Goal: Information Seeking & Learning: Learn about a topic

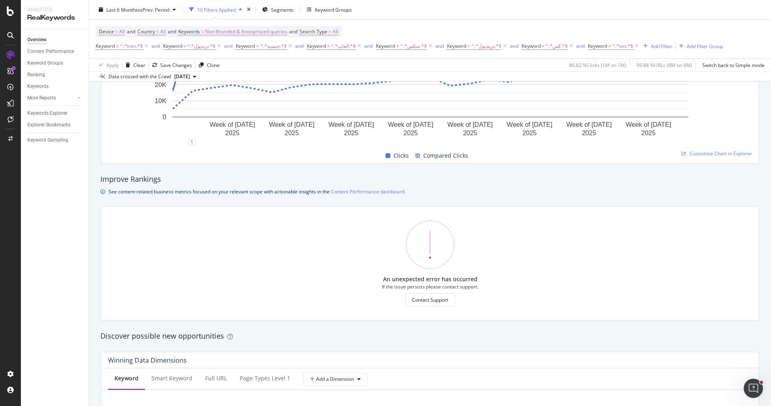
scroll to position [594, 0]
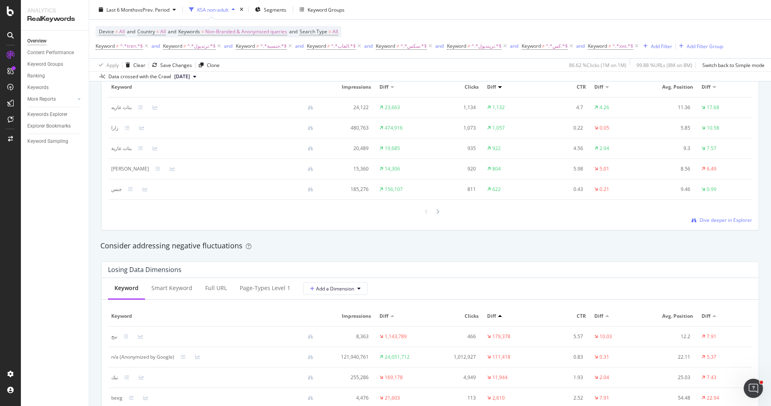
scroll to position [660, 0]
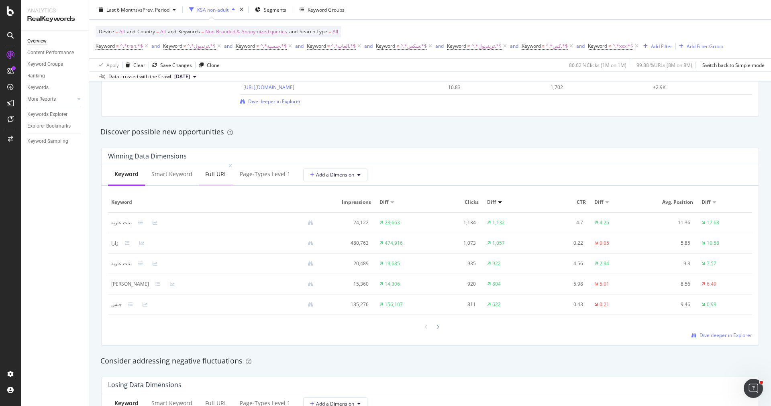
click at [214, 172] on div "Full URL" at bounding box center [216, 174] width 22 height 8
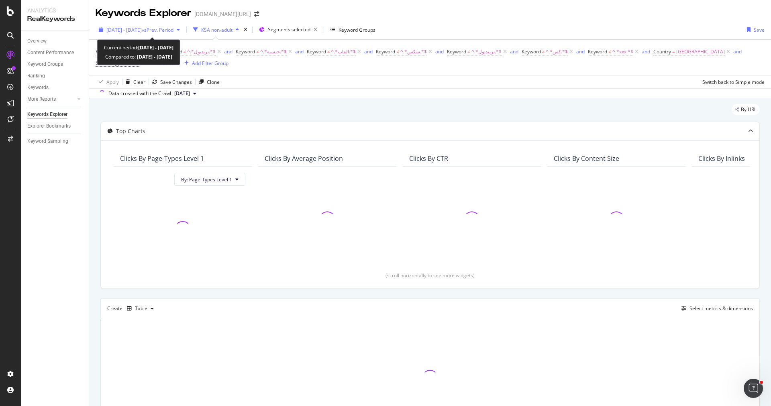
click at [142, 29] on span "[DATE] - [DATE]" at bounding box center [123, 30] width 35 height 7
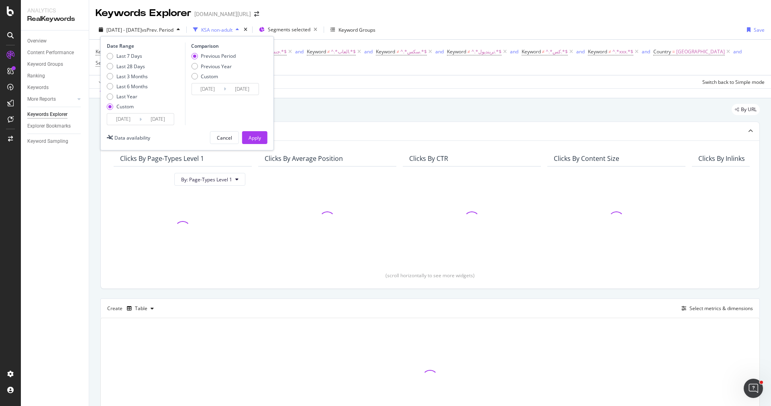
click at [118, 121] on input "2025/08/24" at bounding box center [123, 119] width 32 height 11
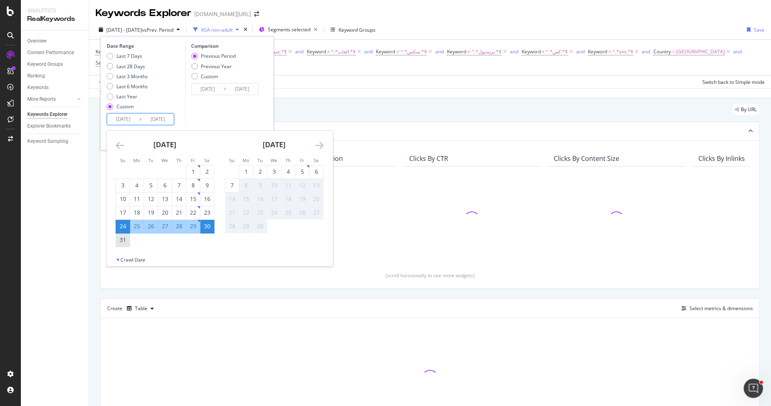
click at [127, 238] on div "31" at bounding box center [123, 240] width 14 height 8
type input "[DATE]"
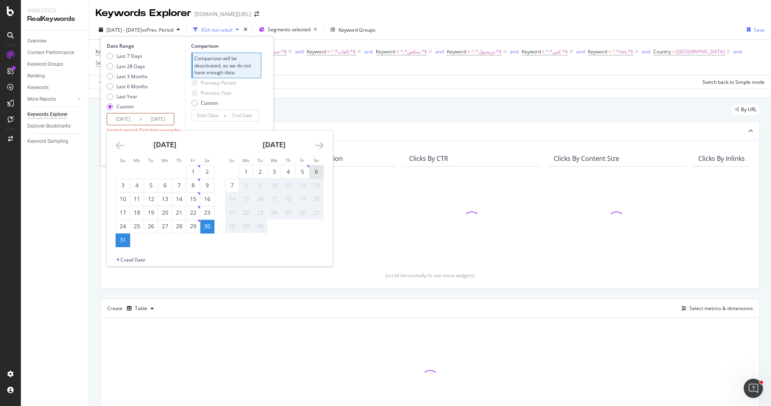
click at [312, 173] on div "6" at bounding box center [317, 172] width 14 height 8
type input "[DATE]"
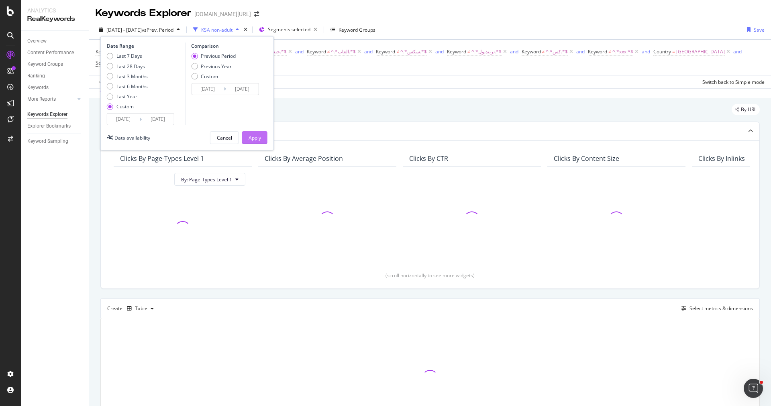
click at [256, 135] on div "Apply" at bounding box center [255, 138] width 12 height 7
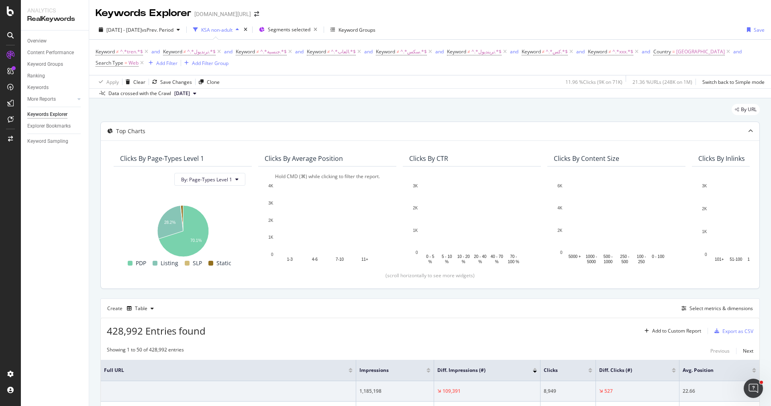
scroll to position [149, 0]
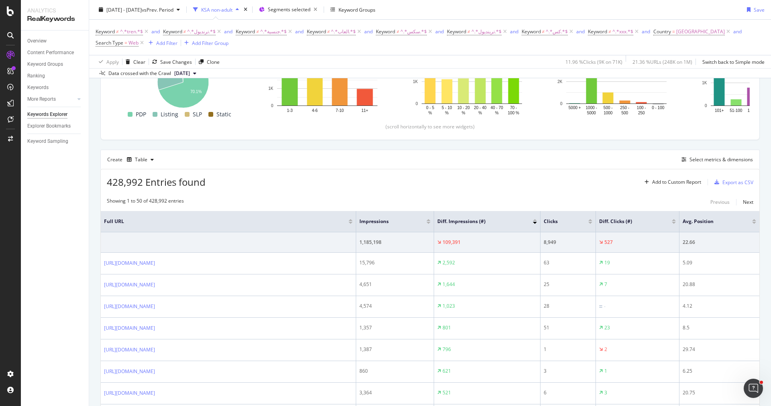
click at [537, 219] on div at bounding box center [535, 220] width 4 height 2
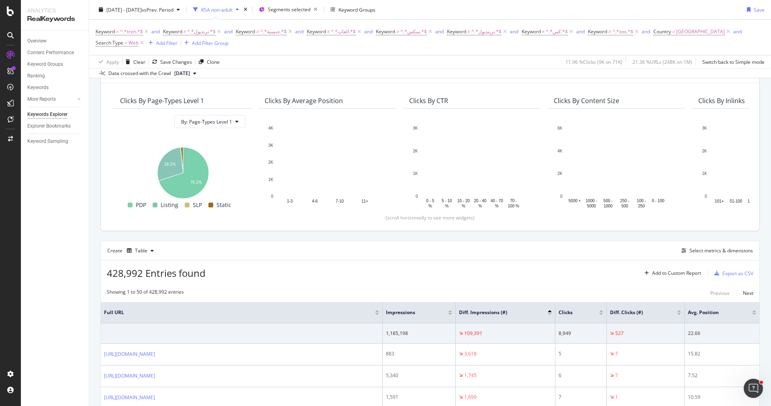
scroll to position [149, 0]
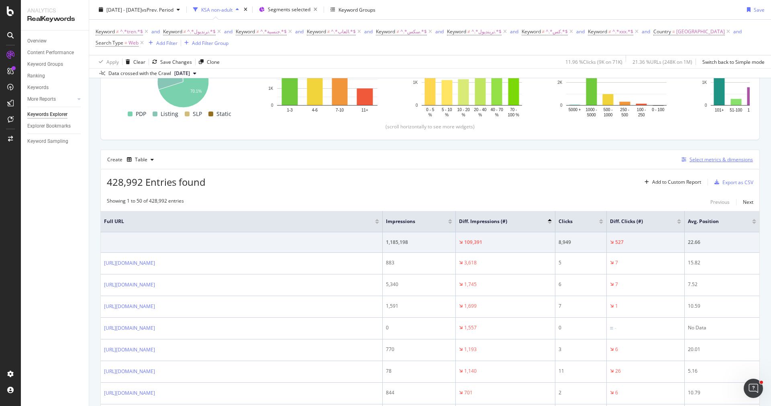
click at [717, 159] on div "Select metrics & dimensions" at bounding box center [721, 159] width 63 height 7
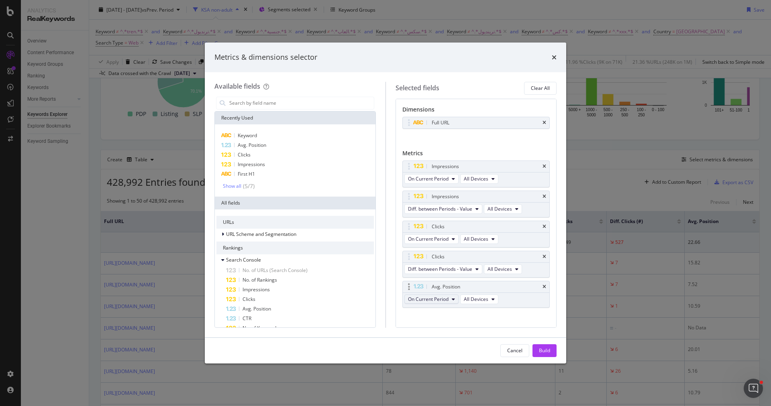
click at [449, 295] on button "On Current Period" at bounding box center [431, 300] width 54 height 10
click at [463, 354] on span "Diff. between Periods - Value" at bounding box center [450, 355] width 78 height 7
drag, startPoint x: 546, startPoint y: 347, endPoint x: 490, endPoint y: 314, distance: 65.3
click at [546, 347] on div "Build" at bounding box center [544, 351] width 11 height 12
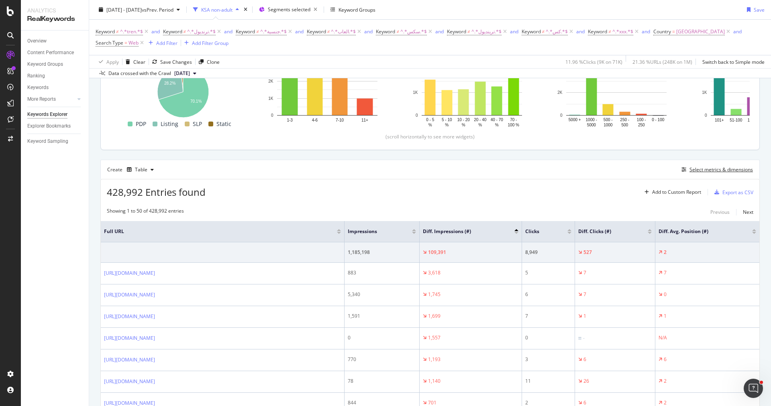
scroll to position [194, 0]
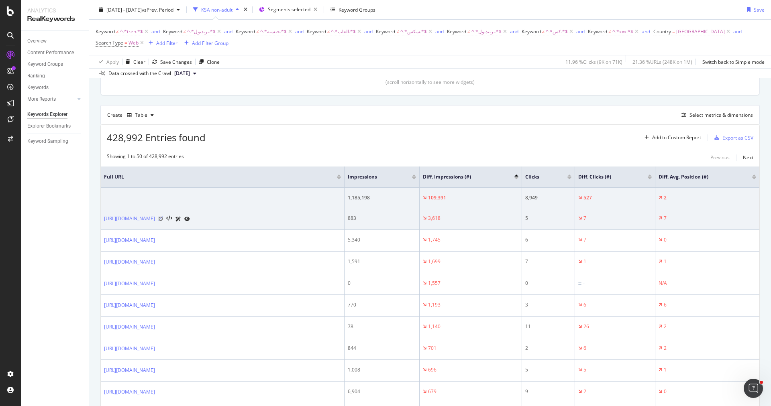
click at [163, 216] on icon at bounding box center [160, 218] width 5 height 5
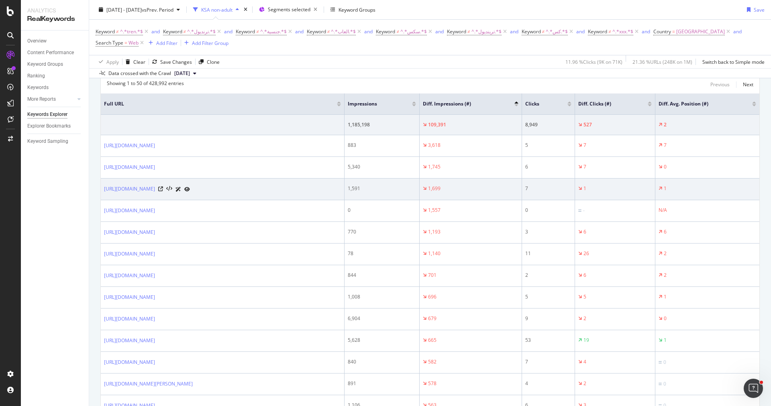
scroll to position [231, 0]
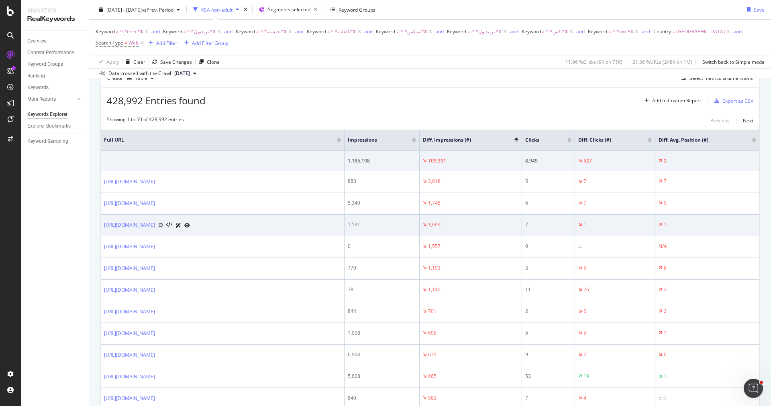
click at [163, 223] on icon at bounding box center [160, 225] width 5 height 5
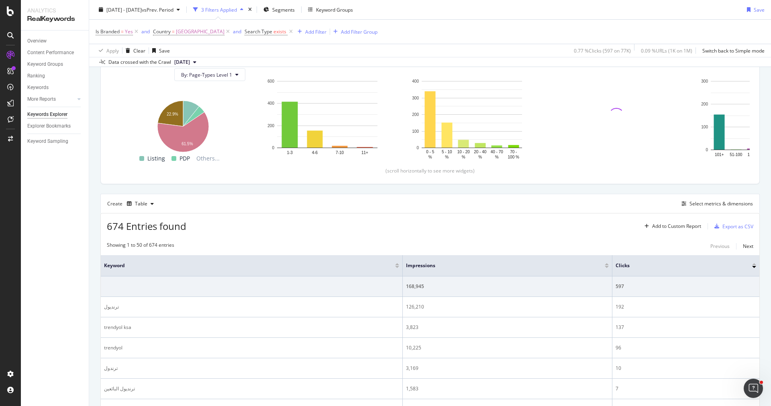
scroll to position [193, 0]
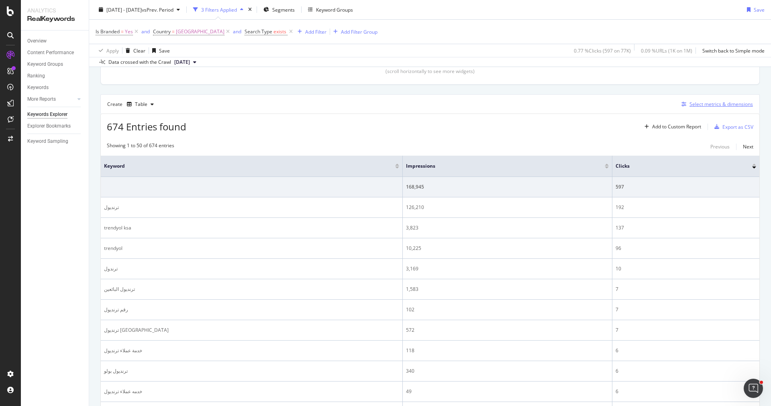
click at [708, 102] on div "Select metrics & dimensions" at bounding box center [721, 104] width 63 height 7
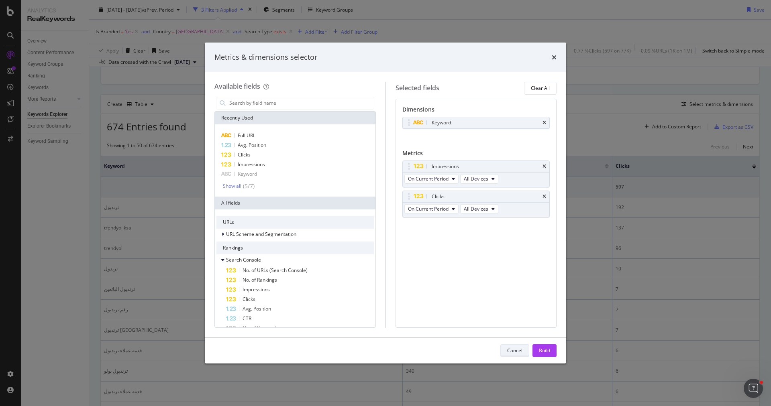
click at [517, 351] on div "Cancel" at bounding box center [514, 350] width 15 height 7
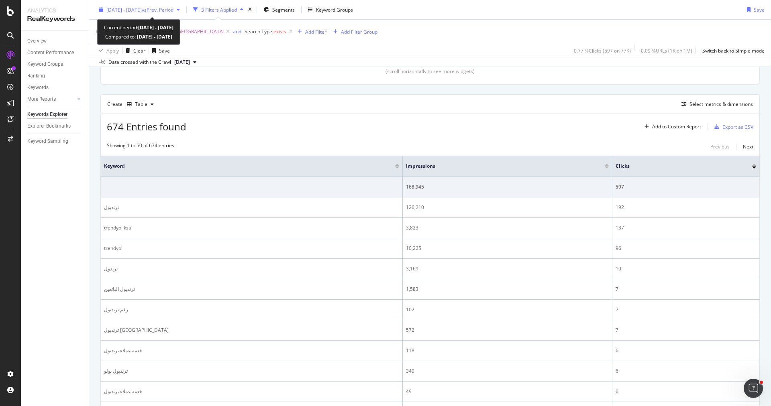
click at [138, 12] on div "2025 Aug. 24th - Aug. 30th vs Prev. Period" at bounding box center [139, 9] width 67 height 7
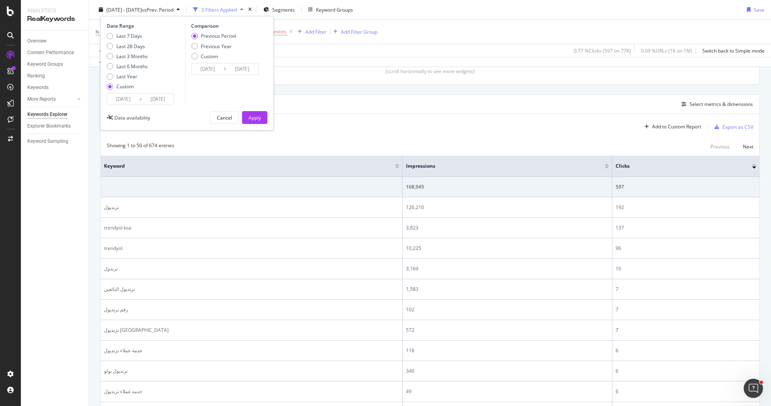
click at [131, 94] on input "2025/08/24" at bounding box center [123, 99] width 32 height 11
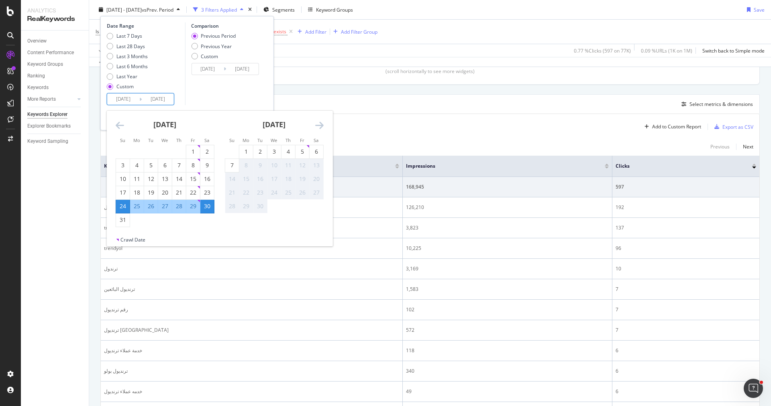
drag, startPoint x: 125, startPoint y: 218, endPoint x: 147, endPoint y: 211, distance: 22.4
click at [125, 218] on div "31" at bounding box center [123, 220] width 14 height 8
type input "2025/08/31"
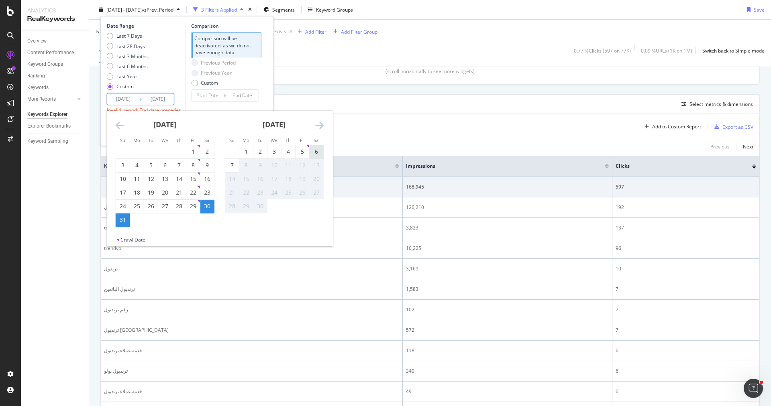
click at [316, 150] on div "6" at bounding box center [317, 152] width 14 height 8
type input "2025/09/06"
type input "2025/08/24"
type input "2025/08/30"
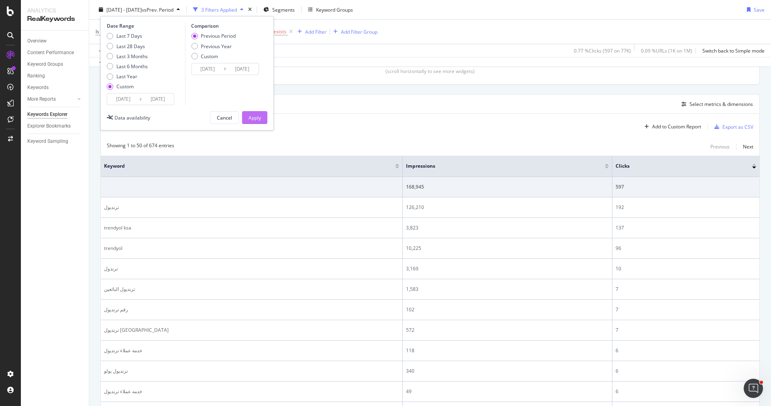
click at [261, 122] on button "Apply" at bounding box center [254, 117] width 25 height 13
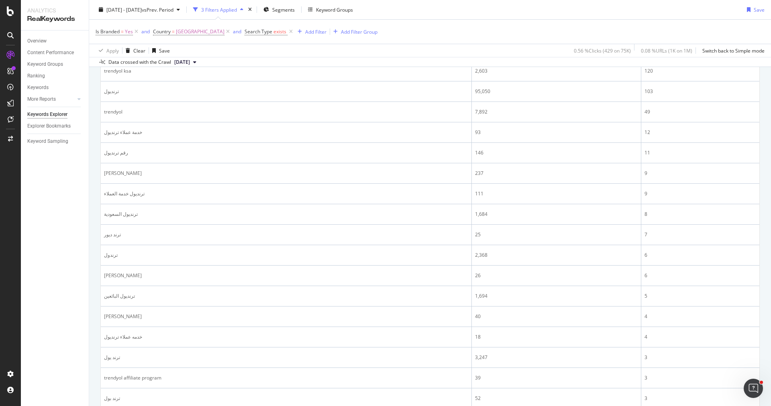
scroll to position [223, 0]
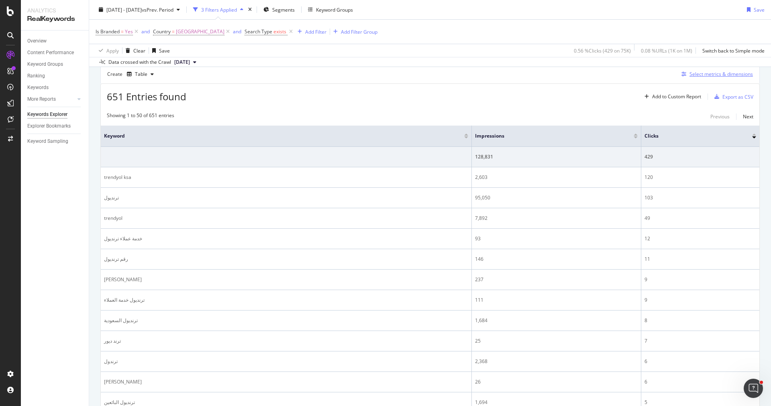
click at [712, 77] on button "Select metrics & dimensions" at bounding box center [715, 74] width 75 height 10
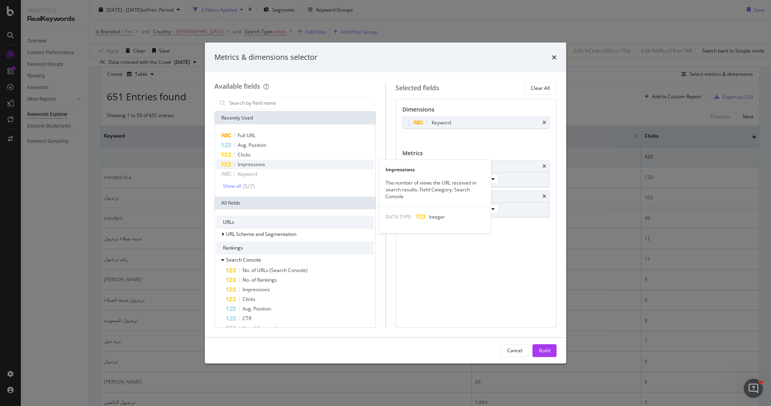
click at [265, 161] on div "Impressions" at bounding box center [294, 165] width 157 height 10
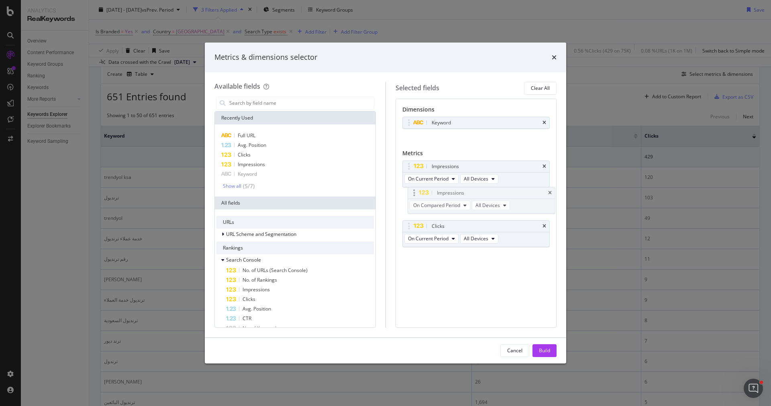
drag, startPoint x: 410, startPoint y: 229, endPoint x: 415, endPoint y: 197, distance: 32.6
click at [415, 197] on body "Analytics RealKeywords Overview Content Performance Keyword Groups Ranking Keyw…" at bounding box center [385, 203] width 771 height 406
click at [433, 206] on span "On Compared Period" at bounding box center [431, 209] width 47 height 7
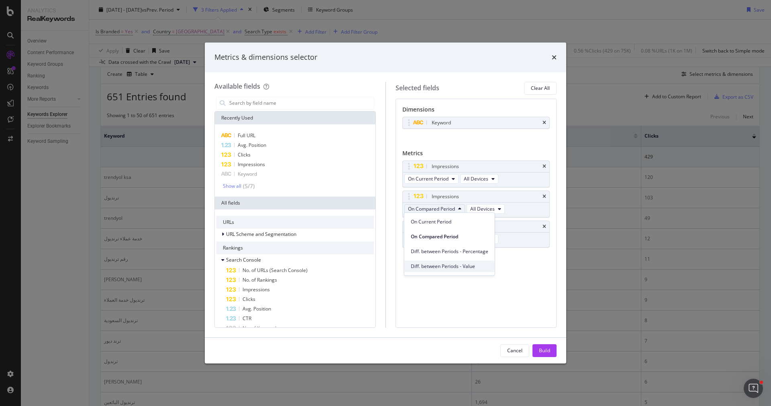
click at [457, 267] on span "Diff. between Periods - Value" at bounding box center [450, 266] width 78 height 7
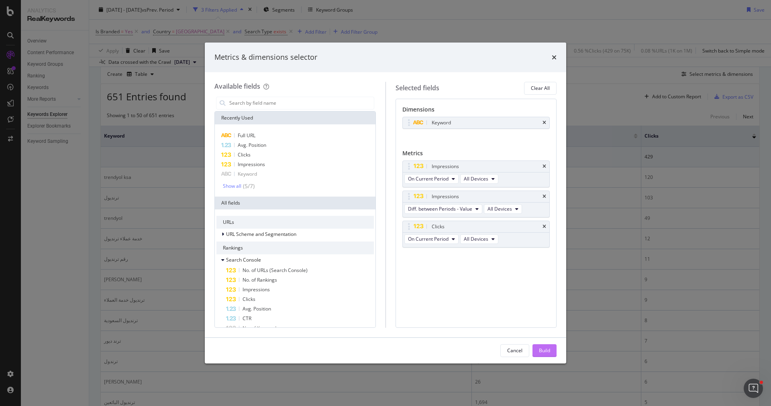
click at [547, 345] on button "Build" at bounding box center [545, 351] width 24 height 13
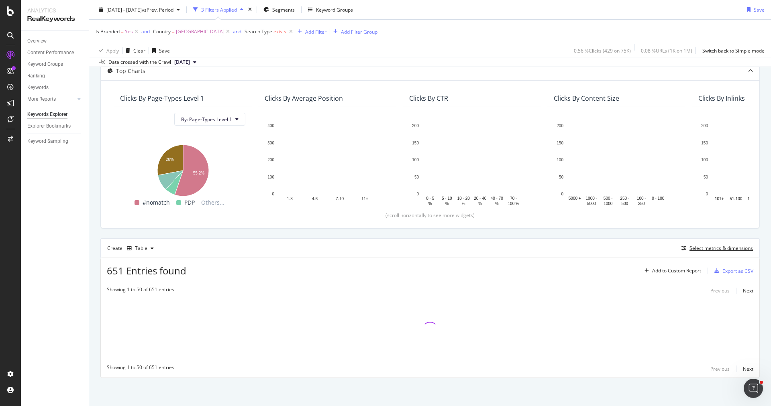
scroll to position [48, 0]
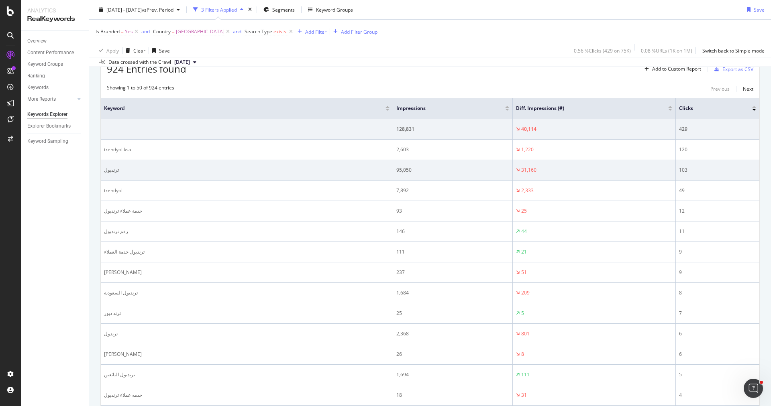
scroll to position [250, 0]
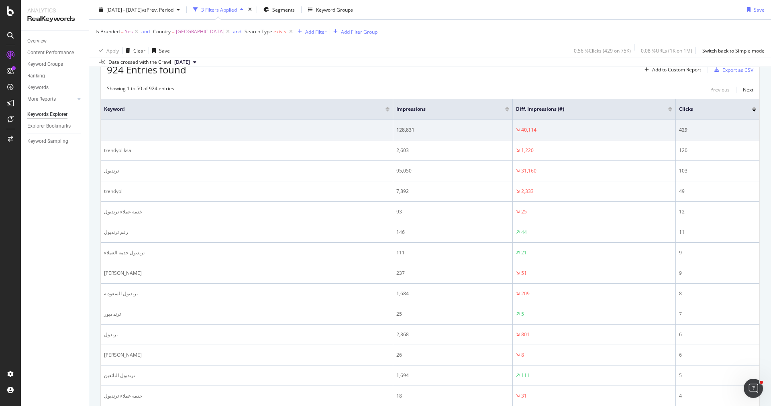
click at [670, 110] on div at bounding box center [670, 111] width 4 height 2
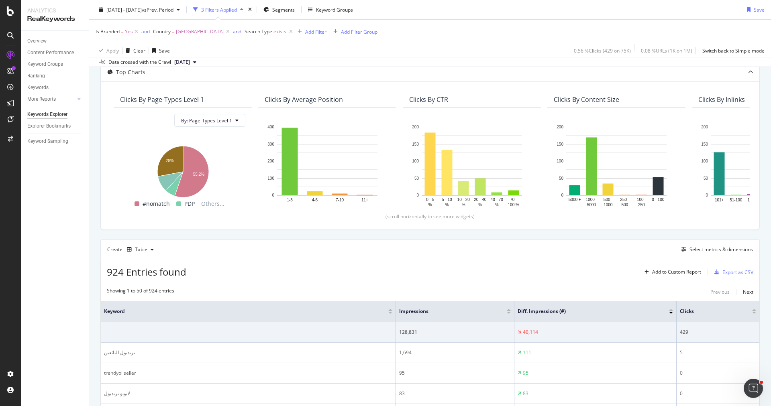
scroll to position [250, 0]
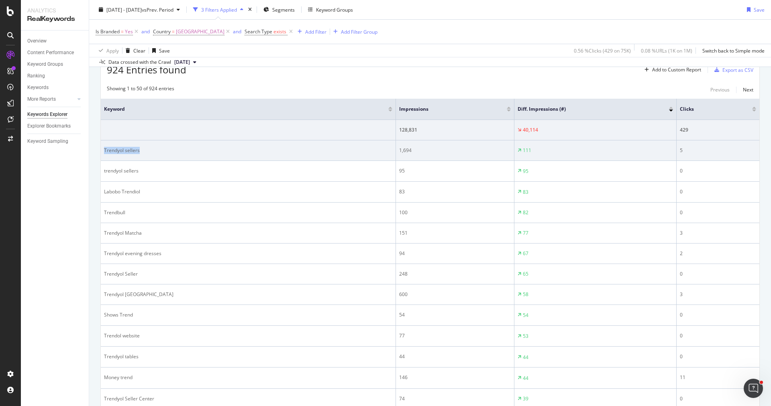
drag, startPoint x: 143, startPoint y: 149, endPoint x: 103, endPoint y: 149, distance: 39.8
click at [103, 149] on td "Trendyol sellers" at bounding box center [248, 151] width 295 height 20
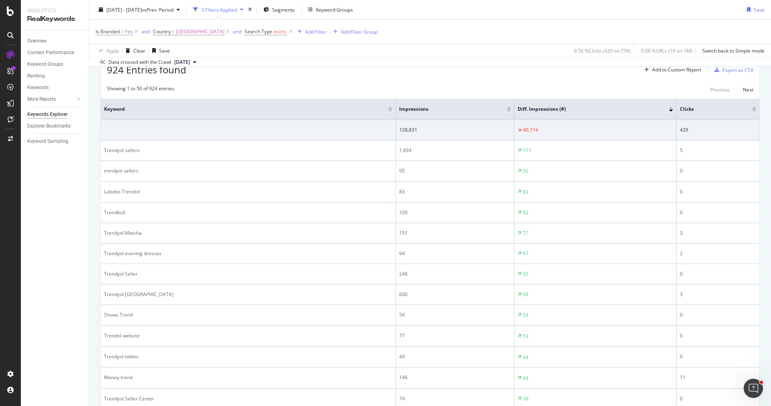
click at [672, 107] on div at bounding box center [671, 108] width 4 height 2
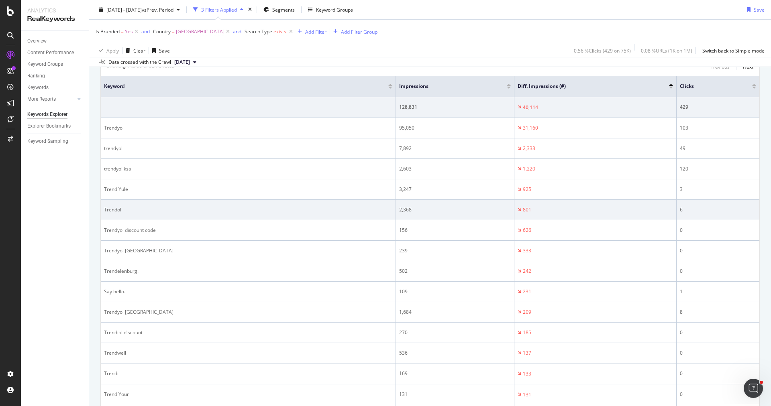
scroll to position [272, 0]
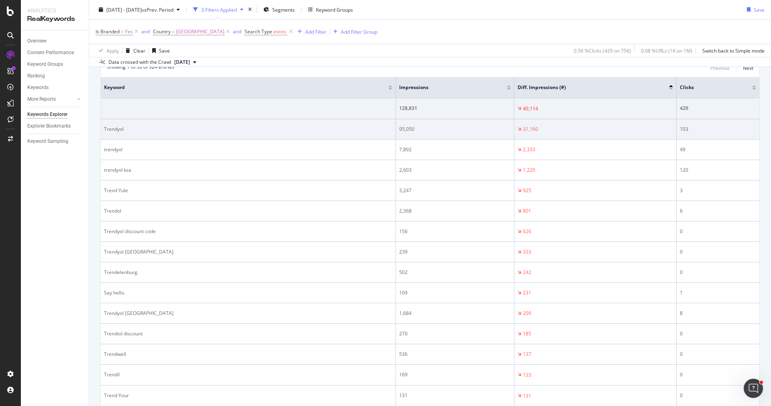
click at [111, 128] on font "Trendyol" at bounding box center [114, 129] width 20 height 7
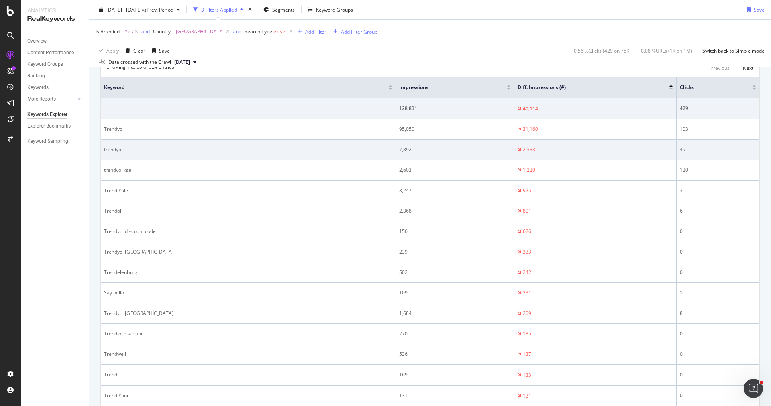
click at [116, 147] on font "trendyol" at bounding box center [113, 149] width 18 height 7
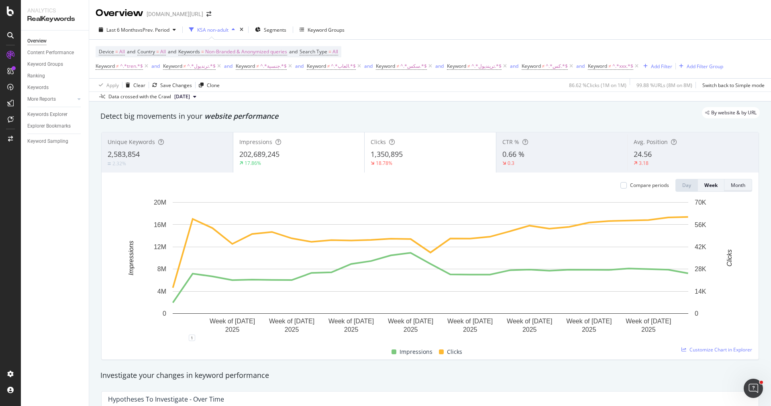
click at [738, 185] on div "Month" at bounding box center [738, 185] width 14 height 7
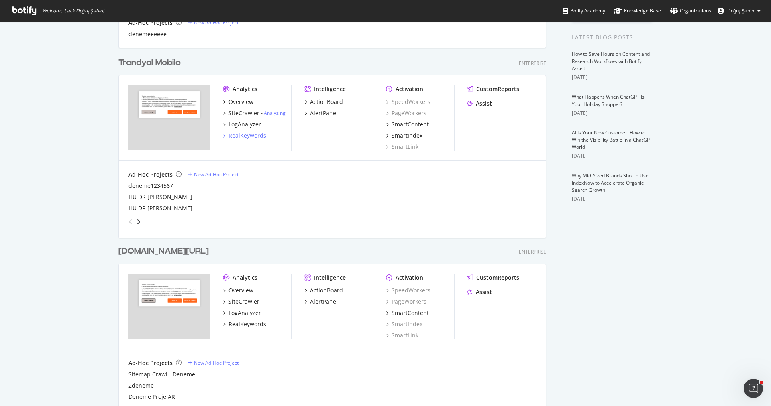
click at [258, 138] on div "RealKeywords" at bounding box center [248, 136] width 38 height 8
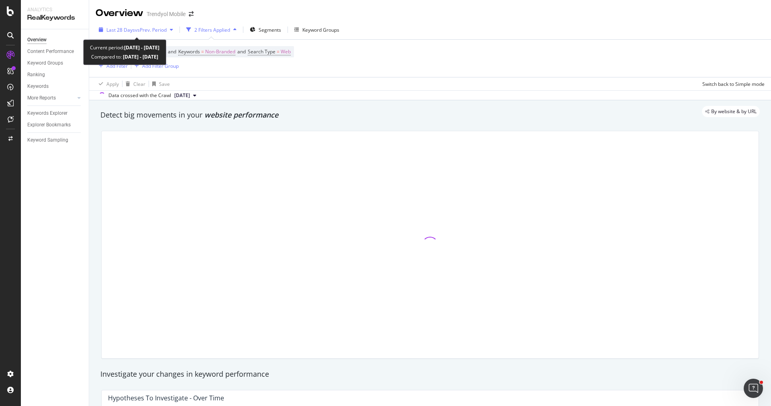
click at [142, 27] on span "vs Prev. Period" at bounding box center [151, 30] width 32 height 7
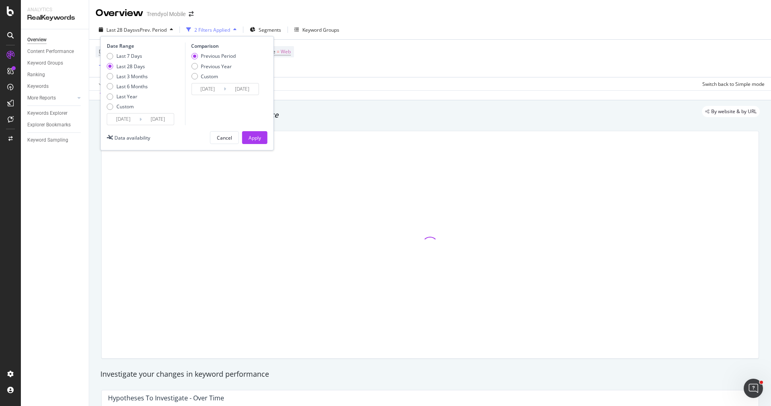
click at [123, 117] on input "2025/08/11" at bounding box center [123, 119] width 32 height 11
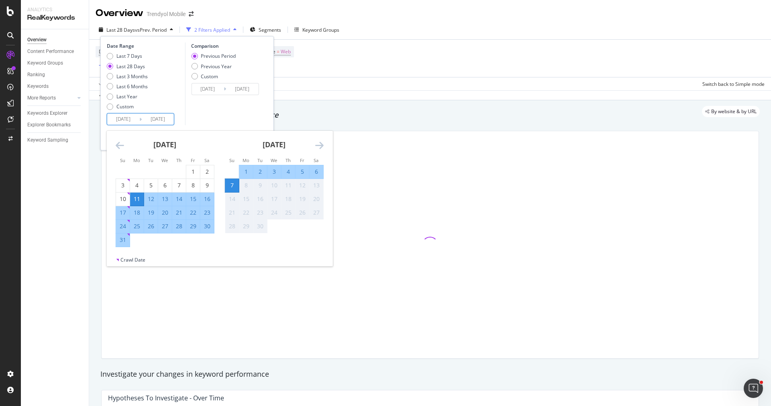
click at [124, 240] on div "31" at bounding box center [123, 240] width 14 height 8
type input "2025/08/31"
type input "2025/08/23"
type input "2025/08/30"
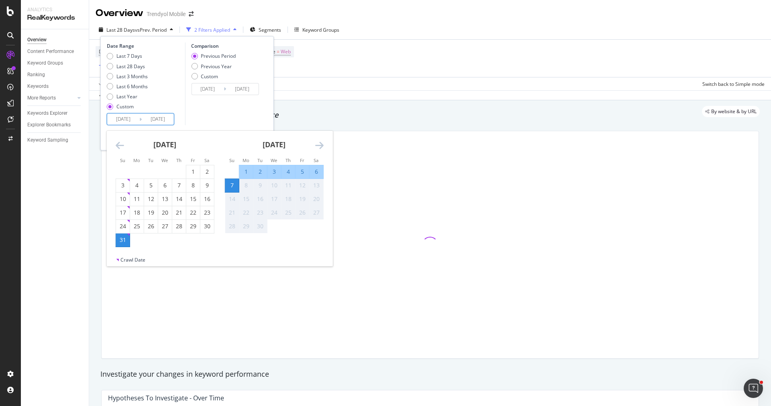
click at [320, 171] on div "6" at bounding box center [317, 172] width 14 height 8
type input "2025/09/06"
type input "2025/08/24"
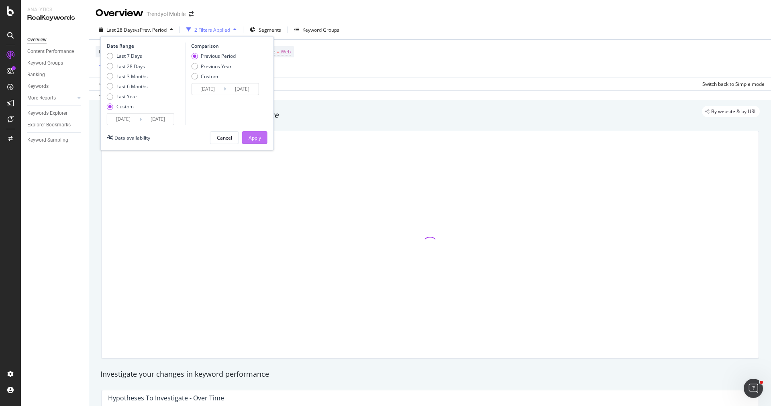
click at [260, 139] on div "Apply" at bounding box center [255, 138] width 12 height 7
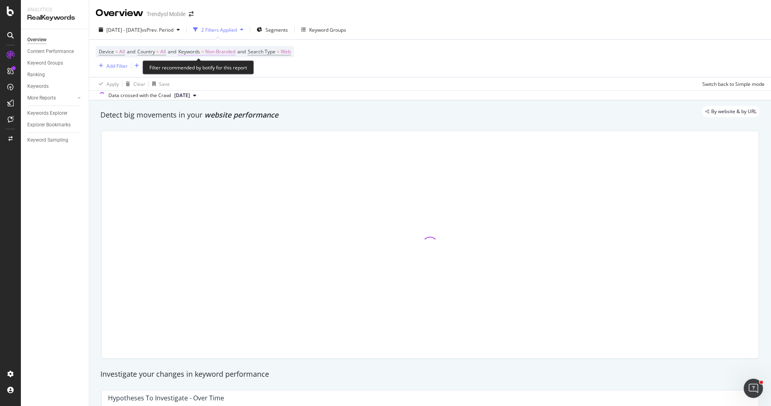
click at [233, 53] on span "Non-Branded" at bounding box center [220, 51] width 30 height 11
click at [221, 67] on span "Non-Branded" at bounding box center [206, 70] width 33 height 7
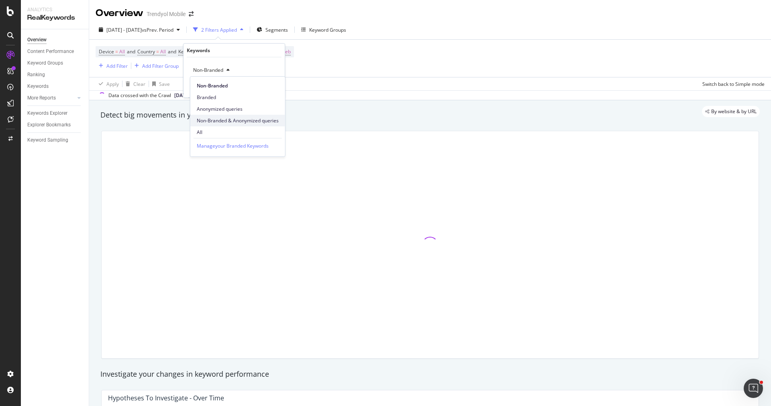
click at [236, 119] on span "Non-Branded & Anonymized queries" at bounding box center [238, 120] width 82 height 7
click at [206, 90] on div "Cancel" at bounding box center [204, 87] width 15 height 7
click at [288, 32] on span "Segments" at bounding box center [276, 30] width 22 height 7
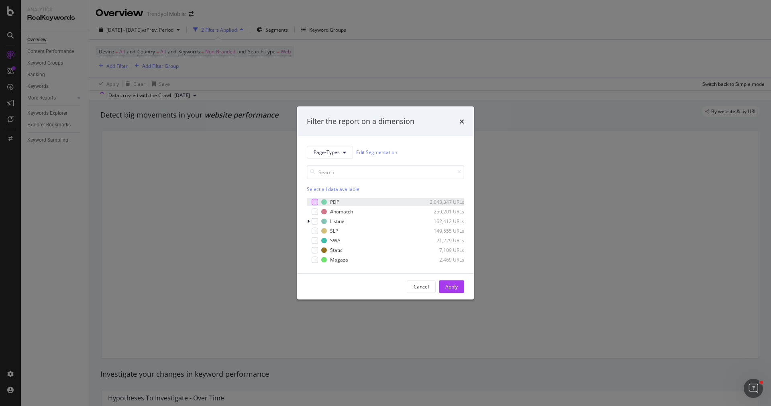
click at [314, 202] on div "modal" at bounding box center [315, 202] width 6 height 6
click at [462, 291] on button "Apply" at bounding box center [451, 286] width 25 height 13
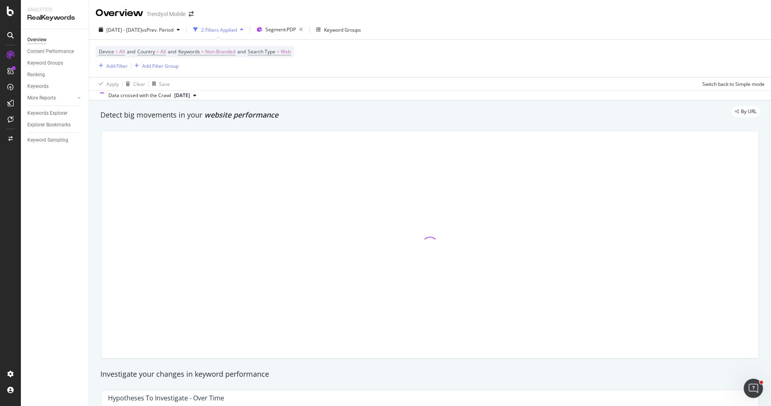
click at [349, 79] on div "Apply Clear Save Switch back to Simple mode" at bounding box center [430, 83] width 682 height 13
click at [151, 57] on span "Device = All and Country = All and Keywords = Non-Branded and Search Type = Web" at bounding box center [195, 51] width 192 height 11
click at [155, 51] on span "Country" at bounding box center [146, 51] width 18 height 7
click at [114, 64] on div "Add Filter" at bounding box center [116, 66] width 21 height 7
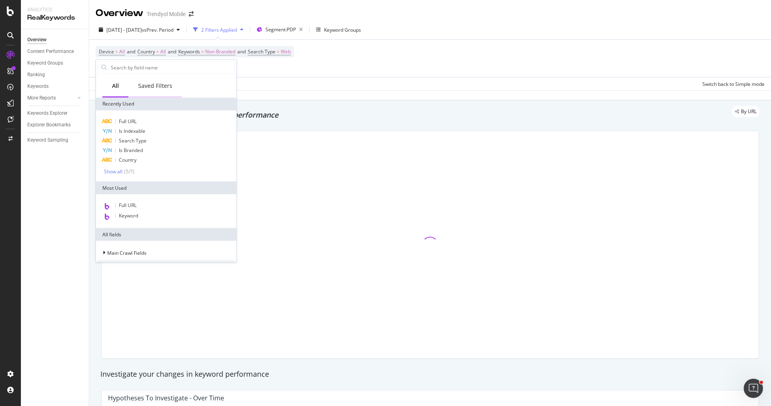
click at [143, 90] on div "Saved Filters" at bounding box center [155, 87] width 53 height 22
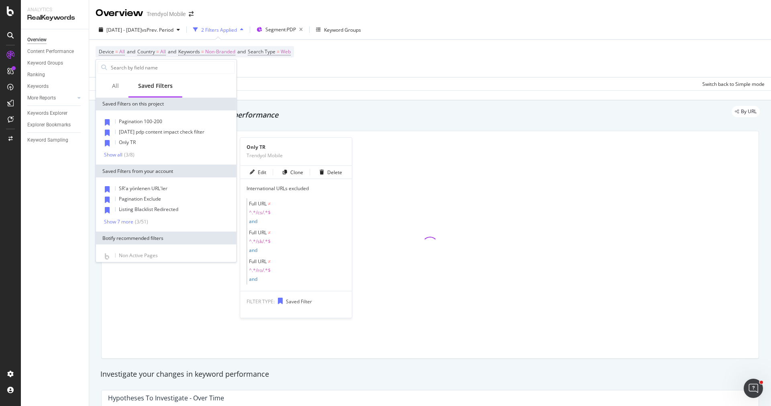
click at [132, 142] on span "Only TR" at bounding box center [127, 142] width 17 height 7
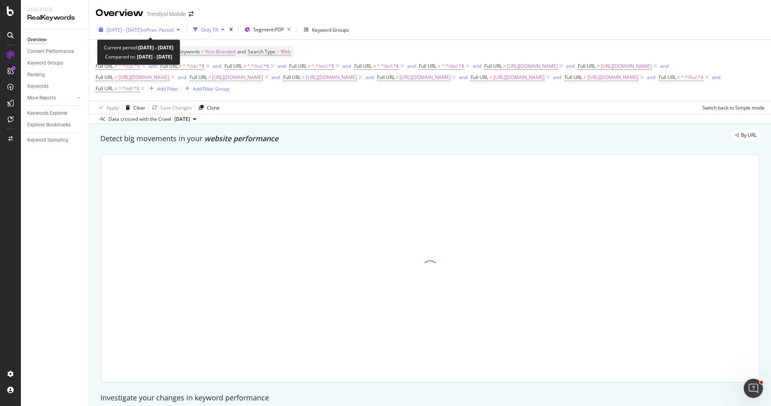
click at [142, 31] on span "2025 Aug. 31st - Sep. 6th" at bounding box center [123, 30] width 35 height 7
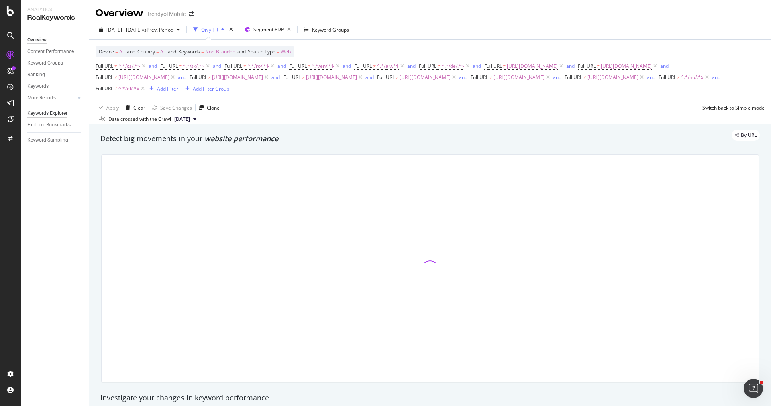
click at [65, 110] on div "Keywords Explorer" at bounding box center [47, 113] width 40 height 8
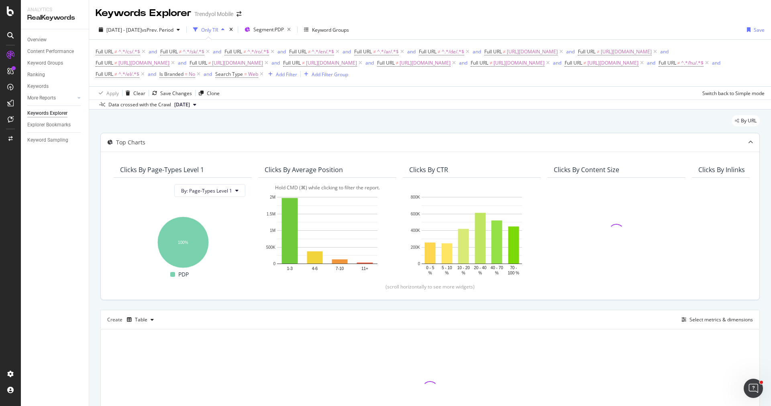
scroll to position [70, 0]
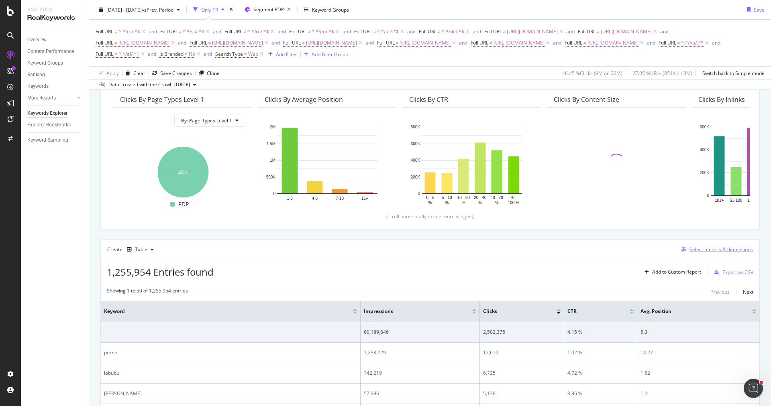
click at [690, 245] on div "Select metrics & dimensions" at bounding box center [715, 249] width 75 height 9
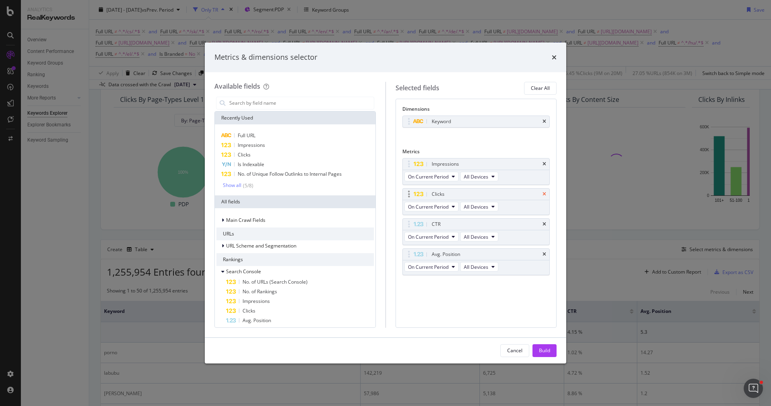
click at [545, 192] on icon "times" at bounding box center [545, 194] width 4 height 5
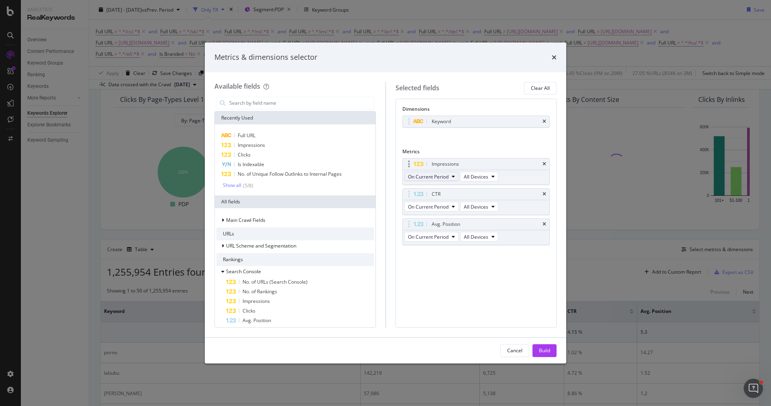
click at [443, 179] on span "On Current Period" at bounding box center [428, 177] width 41 height 7
click at [462, 231] on span "Diff. between Periods - Value" at bounding box center [450, 234] width 78 height 7
click at [546, 225] on icon "times" at bounding box center [545, 224] width 4 height 5
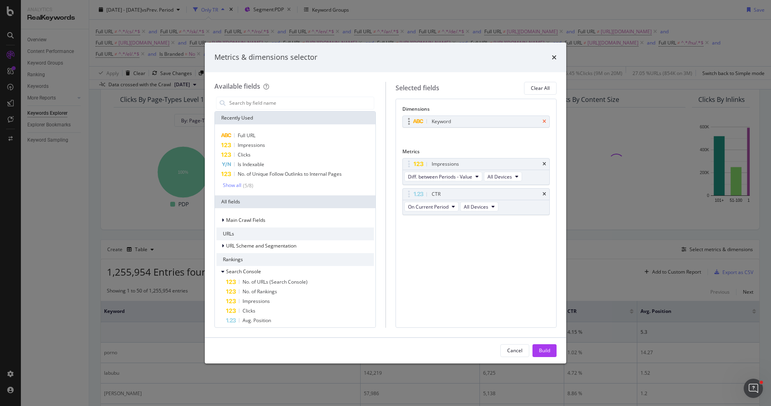
click at [543, 119] on icon "times" at bounding box center [545, 121] width 4 height 5
click at [339, 131] on div "Full URL" at bounding box center [294, 136] width 157 height 10
click at [554, 343] on div "Cancel Build" at bounding box center [385, 351] width 361 height 26
click at [550, 346] on div "Build" at bounding box center [544, 351] width 11 height 12
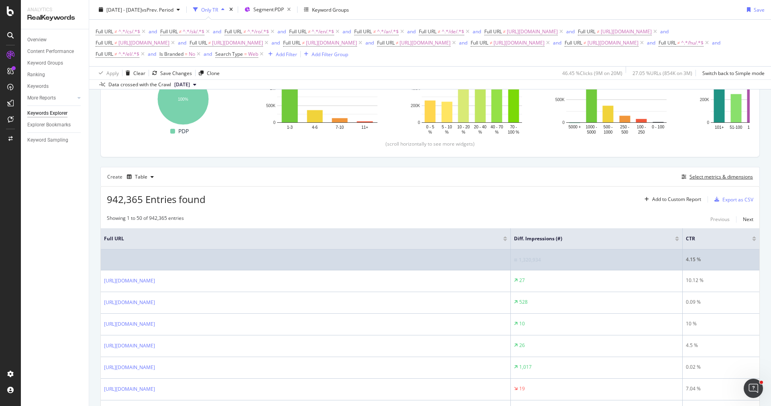
scroll to position [147, 0]
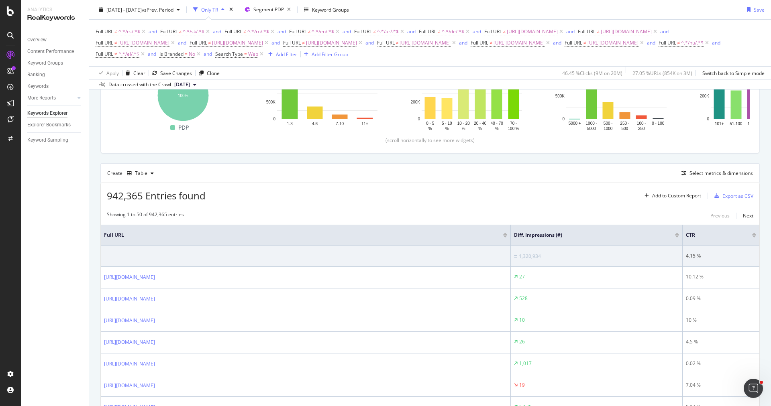
click at [679, 233] on div at bounding box center [677, 234] width 4 height 2
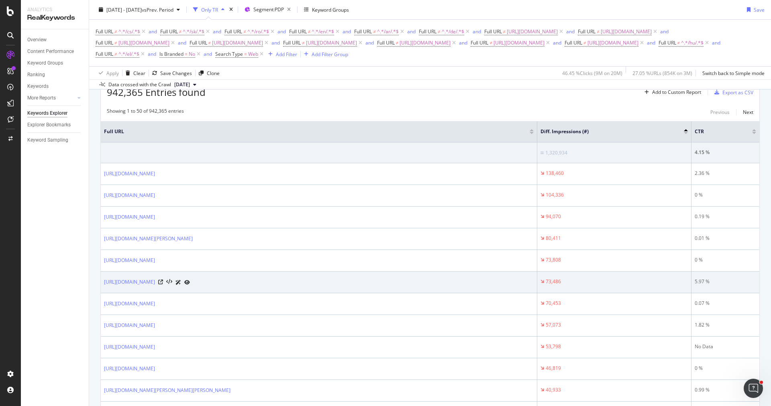
scroll to position [249, 0]
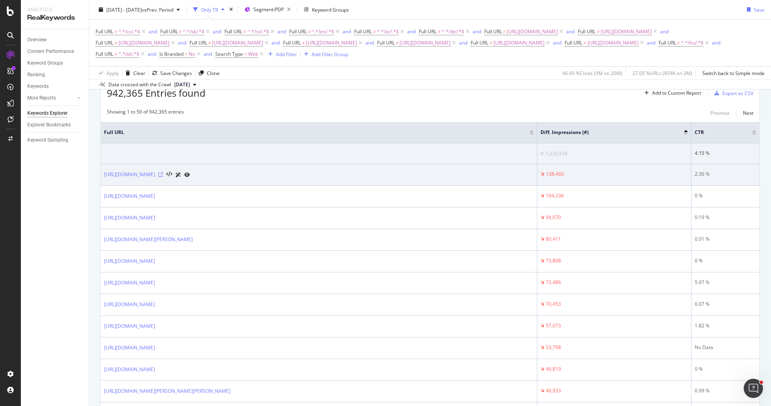
click at [163, 172] on icon at bounding box center [160, 174] width 5 height 5
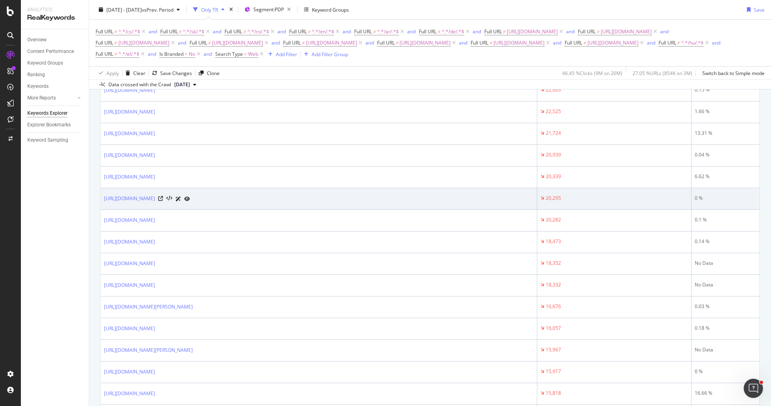
scroll to position [1134, 0]
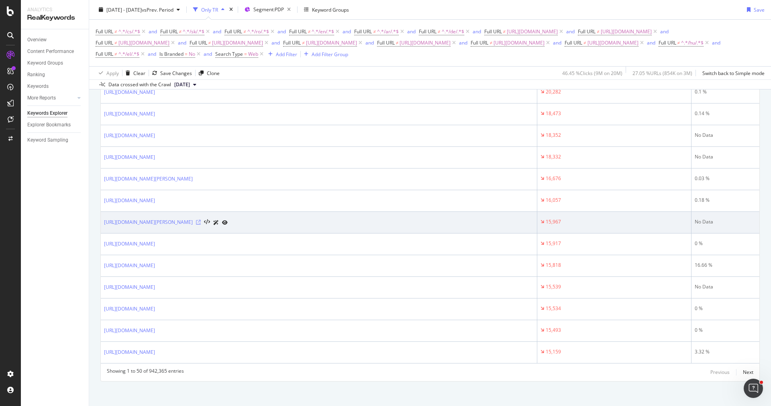
click at [201, 221] on icon at bounding box center [198, 222] width 5 height 5
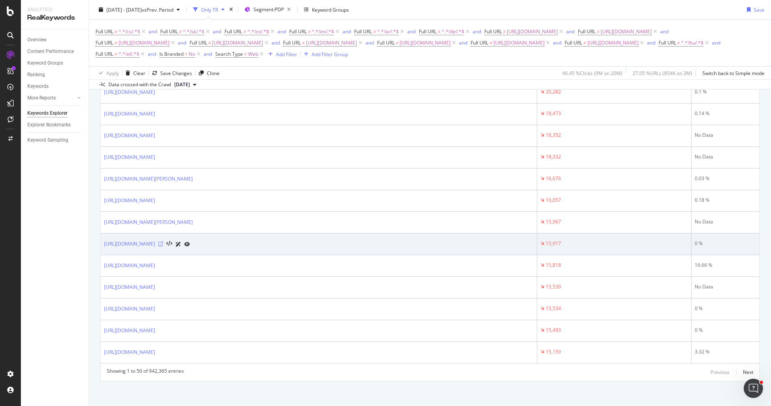
click at [163, 242] on icon at bounding box center [160, 244] width 5 height 5
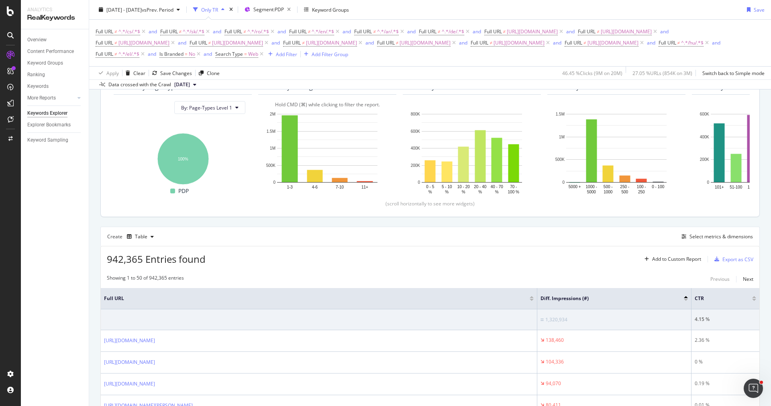
scroll to position [200, 0]
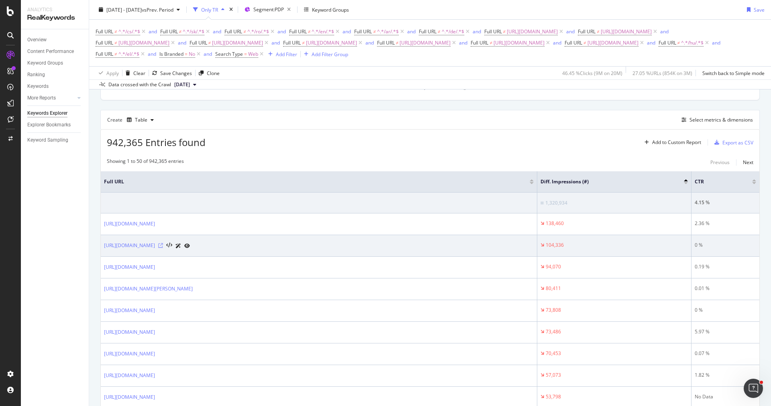
click at [163, 243] on icon at bounding box center [160, 245] width 5 height 5
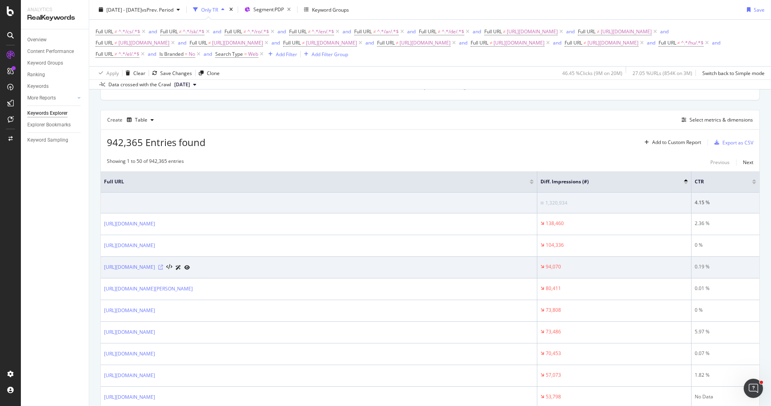
click at [163, 265] on icon at bounding box center [160, 267] width 5 height 5
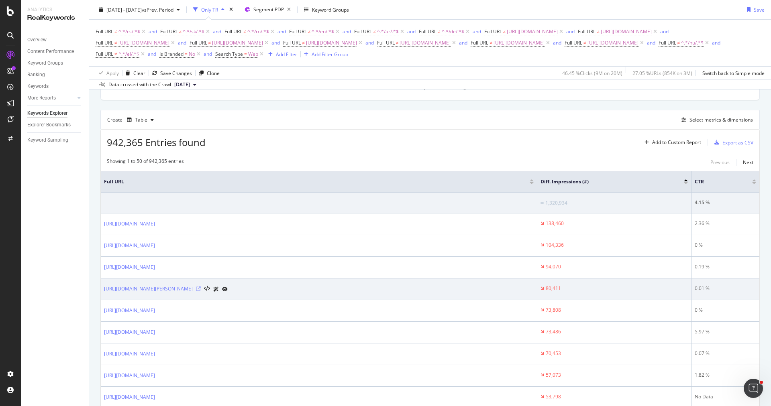
click at [201, 289] on icon at bounding box center [198, 289] width 5 height 5
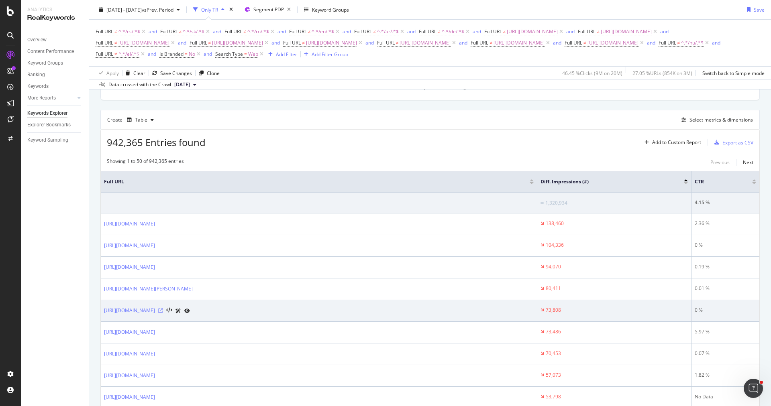
click at [163, 308] on icon at bounding box center [160, 310] width 5 height 5
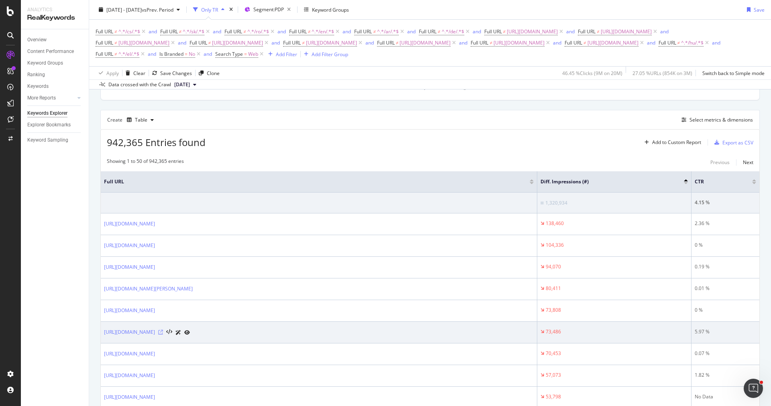
click at [163, 330] on icon at bounding box center [160, 332] width 5 height 5
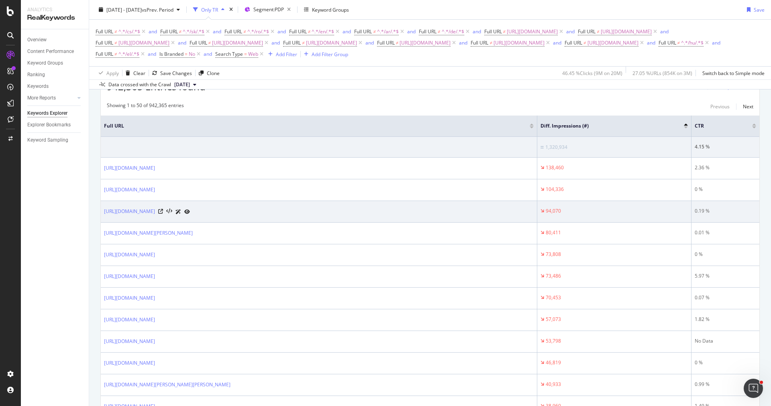
scroll to position [374, 0]
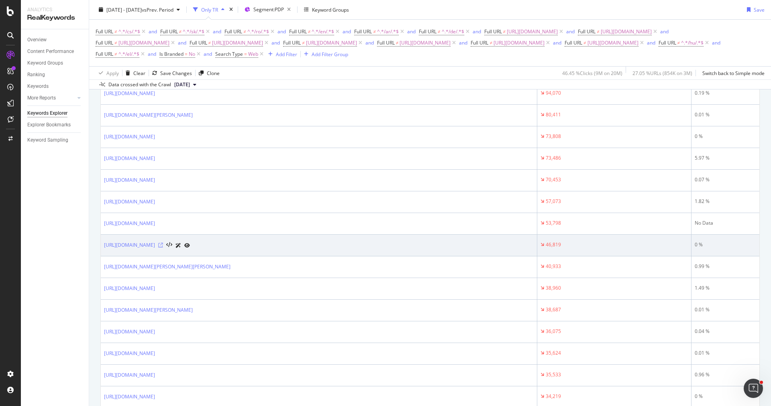
click at [163, 243] on icon at bounding box center [160, 245] width 5 height 5
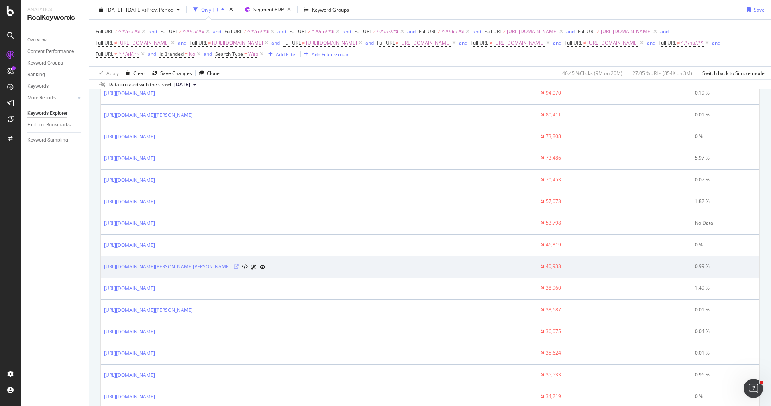
click at [239, 265] on icon at bounding box center [236, 267] width 5 height 5
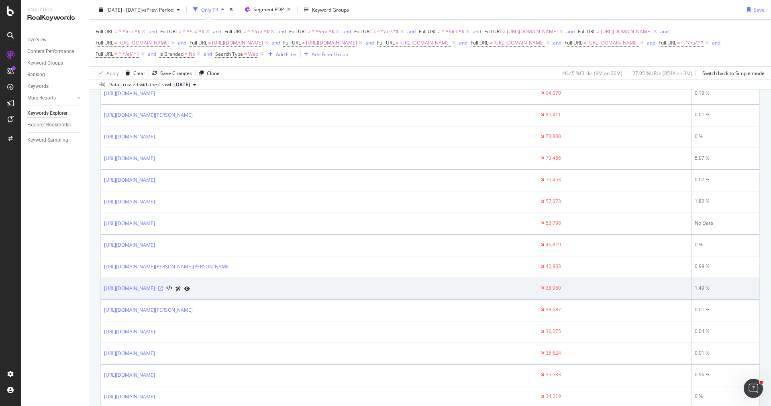
click at [163, 286] on icon at bounding box center [160, 288] width 5 height 5
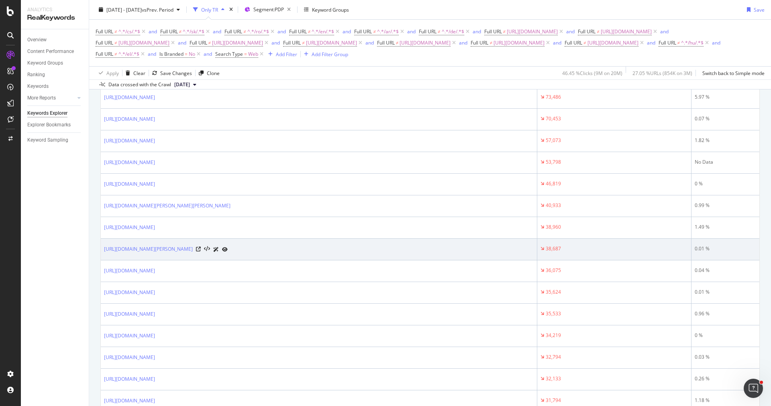
scroll to position [436, 0]
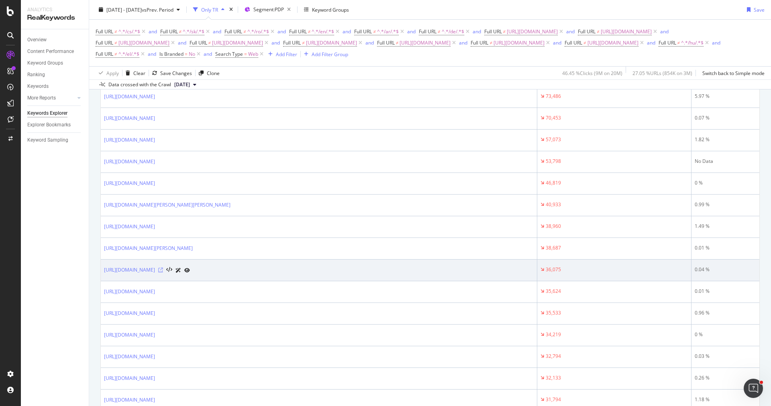
click at [163, 268] on icon at bounding box center [160, 270] width 5 height 5
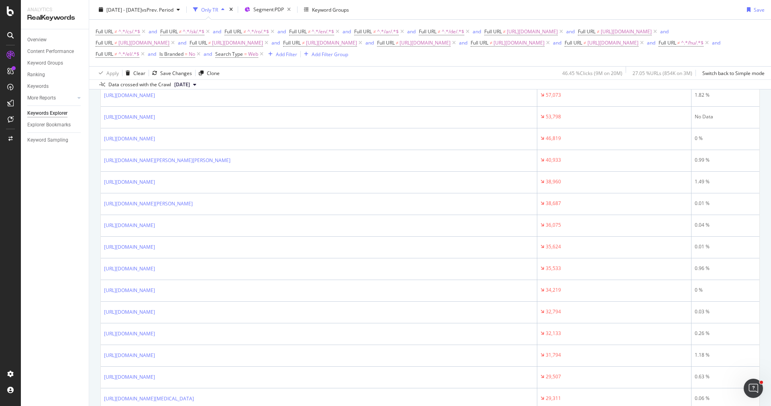
scroll to position [0, 0]
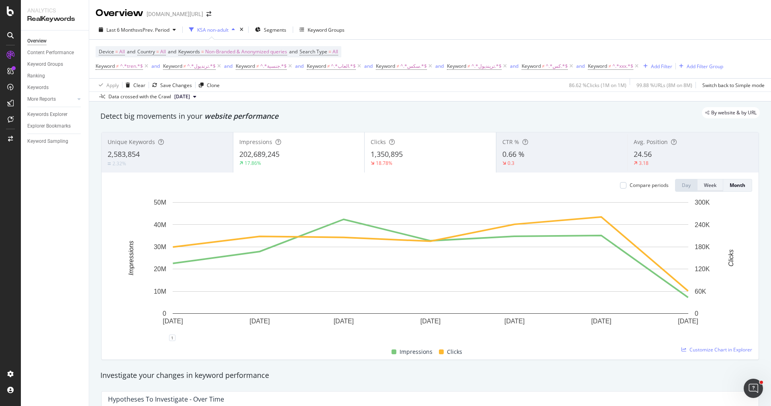
click at [707, 184] on div "Week" at bounding box center [710, 185] width 12 height 7
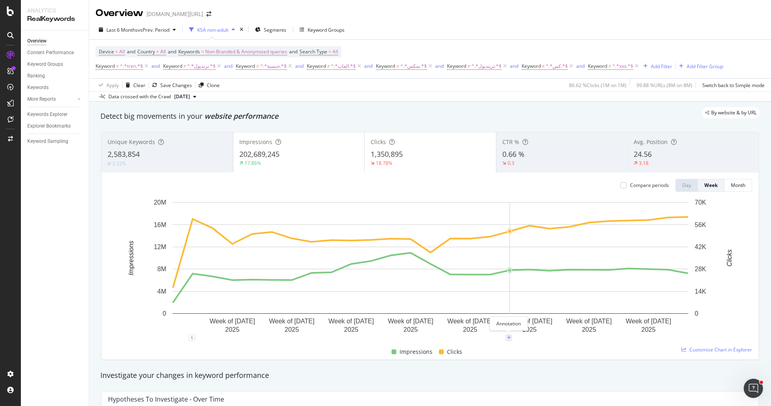
click at [510, 339] on icon "plus" at bounding box center [509, 338] width 4 height 5
click at [505, 282] on textarea at bounding box center [509, 290] width 71 height 25
type textarea "core update"
click at [535, 319] on div "Save" at bounding box center [534, 315] width 22 height 12
click at [514, 362] on div "Unique Keywords 2,583,854 2.32% Impressions 202,689,245 17.86% Clicks 1,350,895…" at bounding box center [429, 246] width 667 height 241
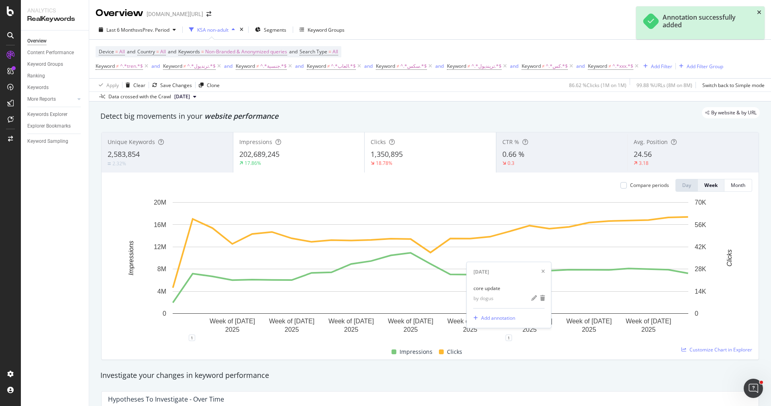
click at [758, 13] on icon "close toast" at bounding box center [759, 13] width 4 height 6
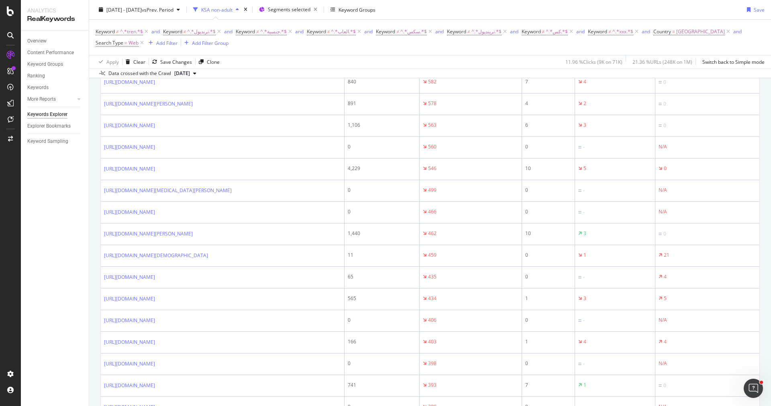
scroll to position [584, 0]
